Goal: Task Accomplishment & Management: Manage account settings

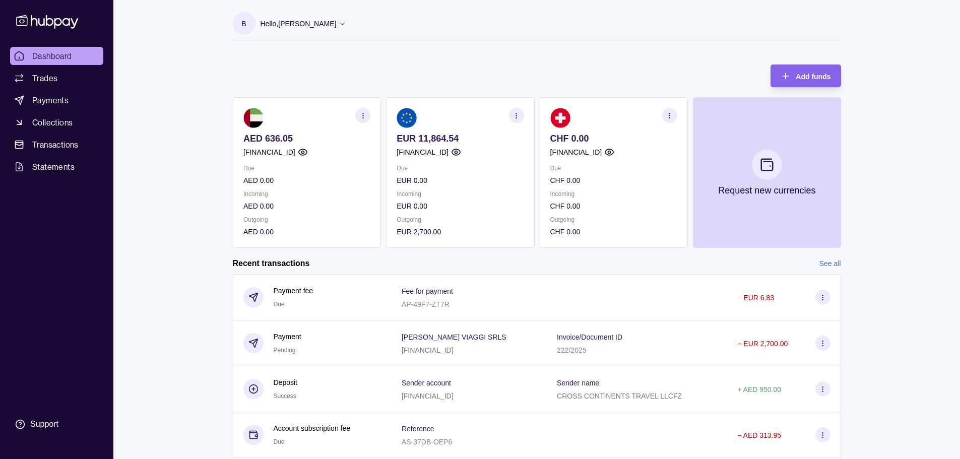
click at [927, 289] on div "Dashboard Trades Payments Collections Transactions Statements Support B Hello, …" at bounding box center [480, 268] width 960 height 536
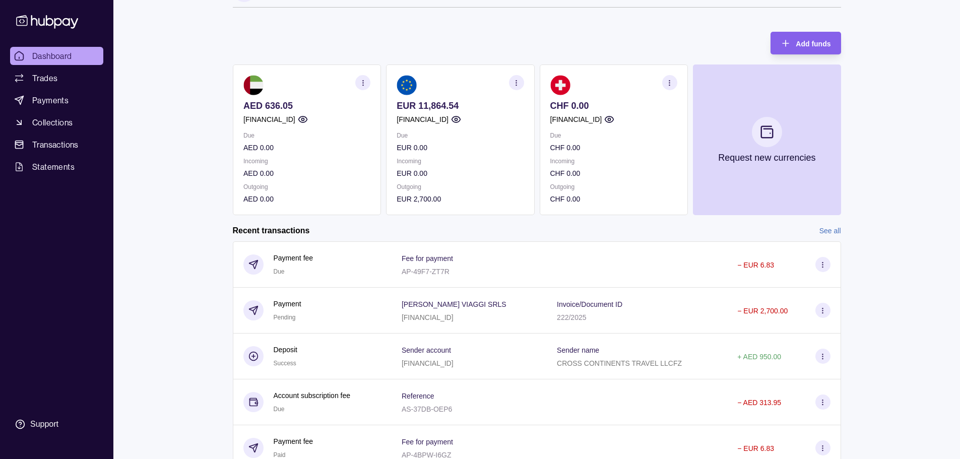
scroll to position [50, 0]
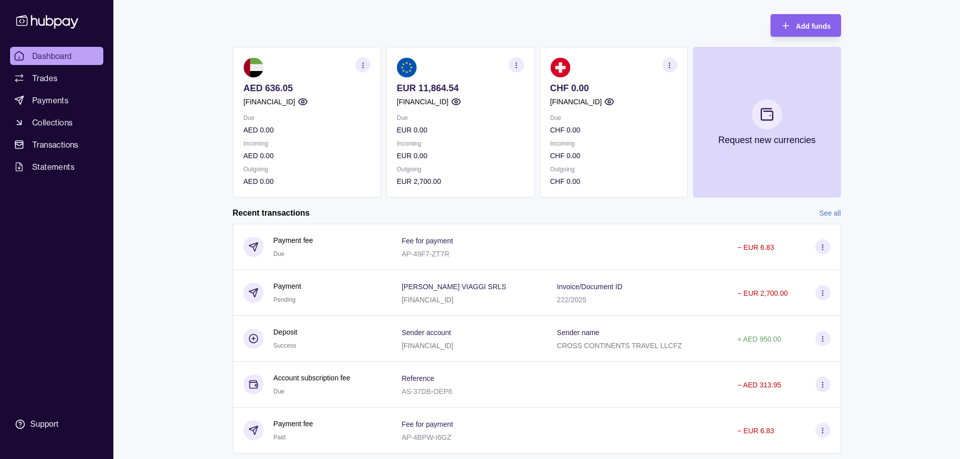
click at [515, 60] on section "button" at bounding box center [515, 64] width 15 height 15
click at [443, 161] on div "Due EUR 0.00 Incoming EUR 0.00 Outgoing EUR 2,700.00" at bounding box center [460, 149] width 127 height 75
click at [462, 163] on div "Due EUR 0.00 Incoming EUR 0.00 Outgoing EUR 2,700.00" at bounding box center [460, 149] width 127 height 75
click at [524, 61] on icon "button" at bounding box center [518, 62] width 10 height 10
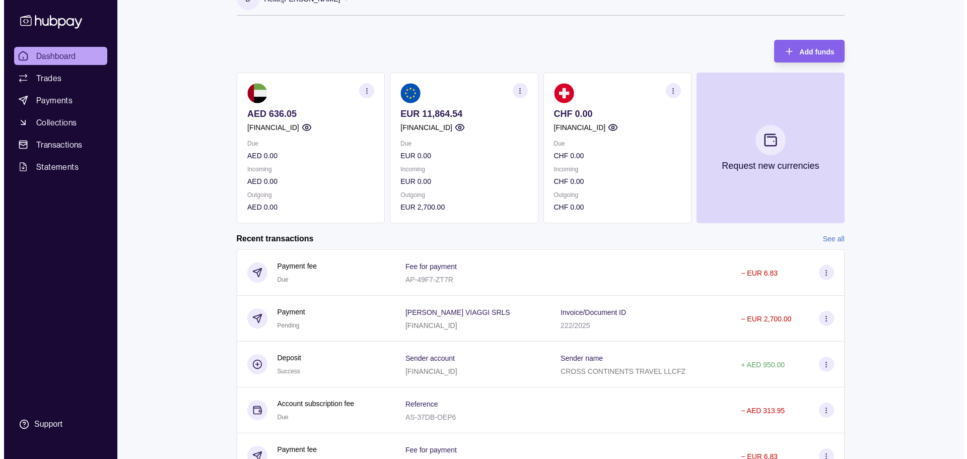
scroll to position [0, 0]
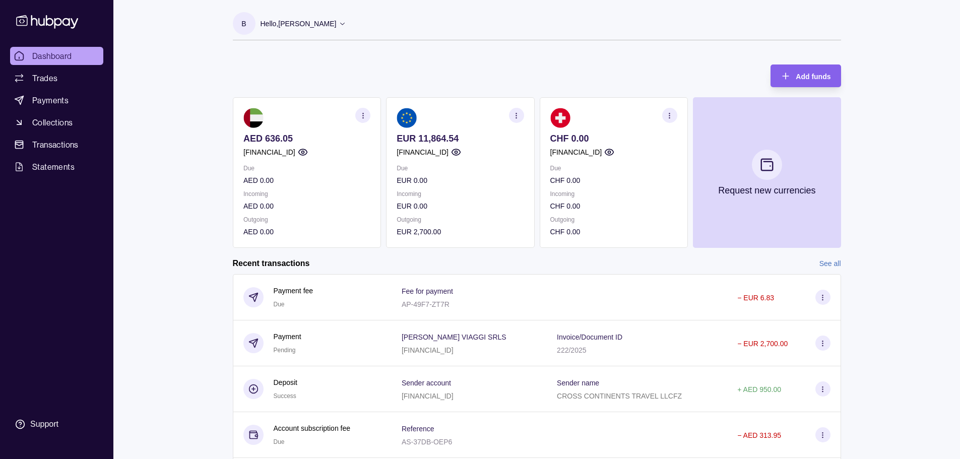
click at [331, 23] on section "B Hello, [PERSON_NAME] CROSS CONTINENTS TRAVEL LLC FZ Account Terms and conditi…" at bounding box center [537, 26] width 608 height 28
click at [339, 23] on icon at bounding box center [343, 24] width 8 height 8
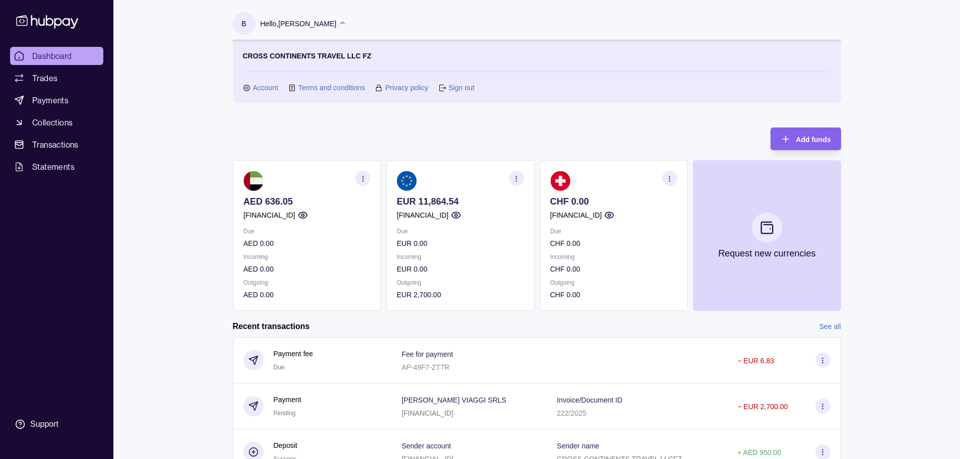
click at [455, 87] on link "Sign out" at bounding box center [461, 87] width 26 height 11
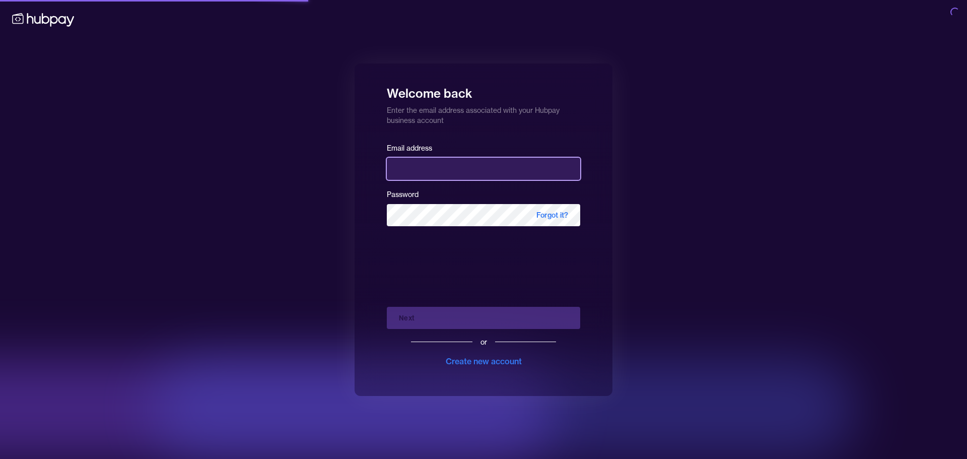
type input "**********"
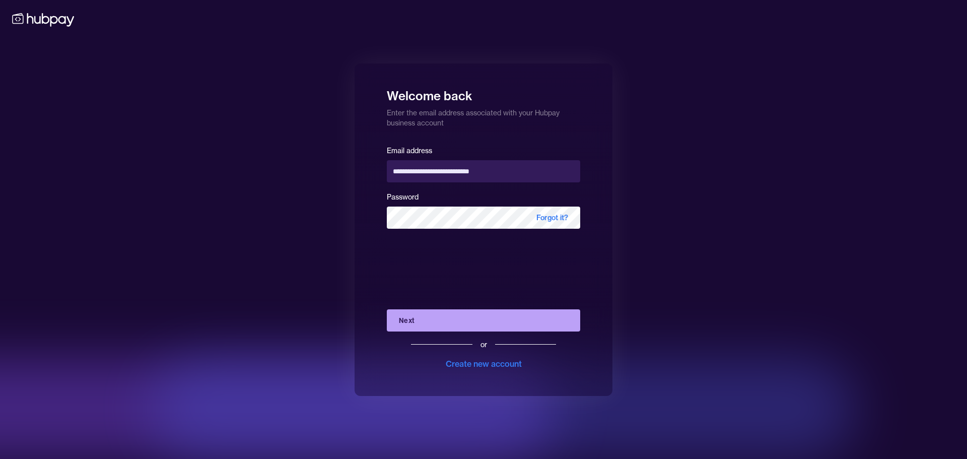
click at [277, 70] on div "**********" at bounding box center [483, 229] width 967 height 459
